Goal: Navigation & Orientation: Find specific page/section

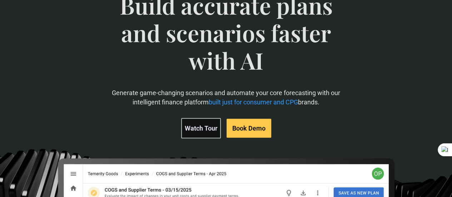
scroll to position [71, 0]
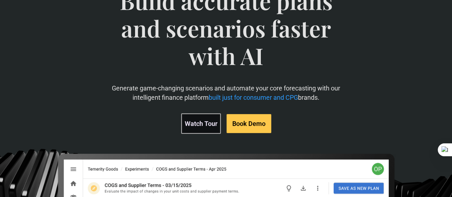
drag, startPoint x: 259, startPoint y: 137, endPoint x: 124, endPoint y: 118, distance: 136.3
click at [124, 101] on p "Generate game-changing scenarios and automate your core forecasting with our in…" at bounding box center [226, 93] width 254 height 18
click at [173, 101] on p "Generate game-changing scenarios and automate your core forecasting with our in…" at bounding box center [226, 93] width 254 height 18
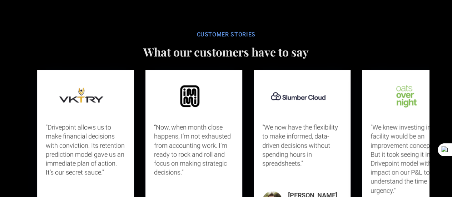
scroll to position [1964, 0]
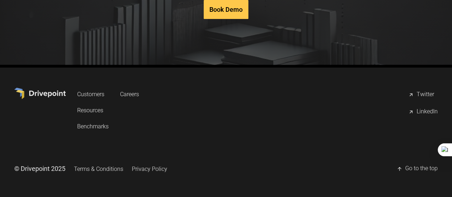
scroll to position [3655, 0]
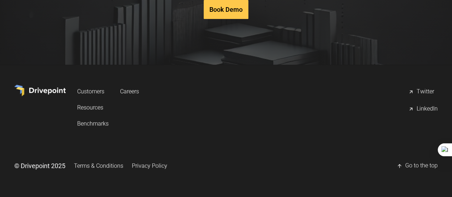
click at [167, 169] on link "Privacy Policy" at bounding box center [149, 165] width 35 height 13
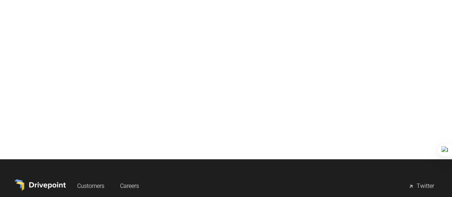
scroll to position [4463, 0]
